Goal: Task Accomplishment & Management: Complete application form

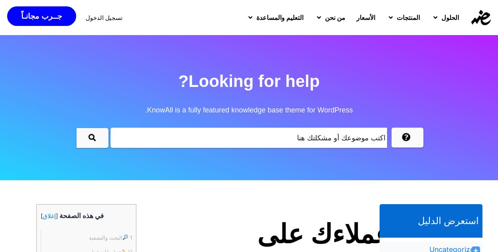
scroll to position [3937, 0]
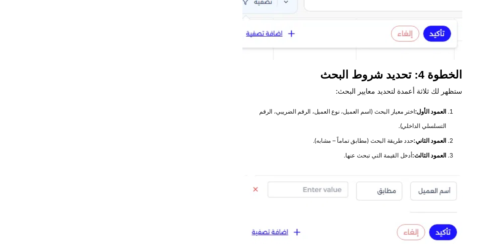
click at [285, 50] on img at bounding box center [353, 23] width 220 height 73
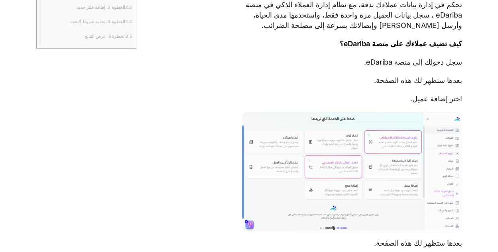
scroll to position [197, 0]
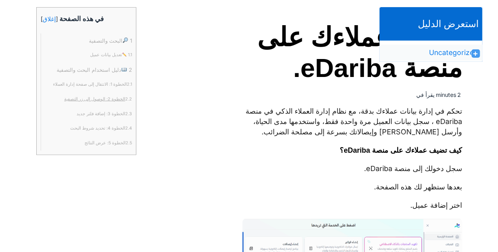
click at [97, 104] on link "2.2 الخطوة 2: الوصول إلى زر التصفية" at bounding box center [98, 99] width 68 height 15
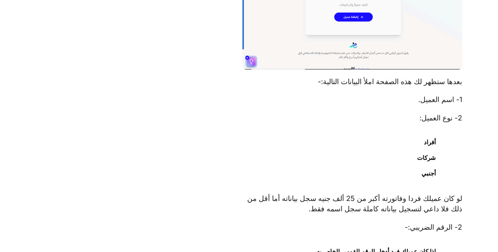
scroll to position [0, 0]
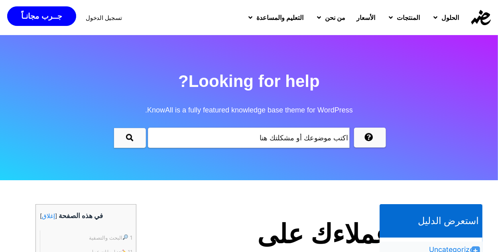
click at [98, 15] on span "تسجيل الدخول" at bounding box center [104, 18] width 37 height 6
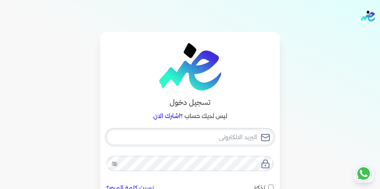
click at [222, 138] on input "email" at bounding box center [190, 137] width 167 height 15
type input "[EMAIL_ADDRESS][DOMAIN_NAME]"
checkbox input "false"
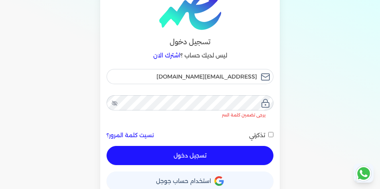
click at [188, 168] on div "حساب استخدام حساب جوجل" at bounding box center [190, 178] width 167 height 26
click at [188, 175] on button "حساب استخدام حساب جوجل" at bounding box center [190, 181] width 167 height 19
